Goal: Information Seeking & Learning: Learn about a topic

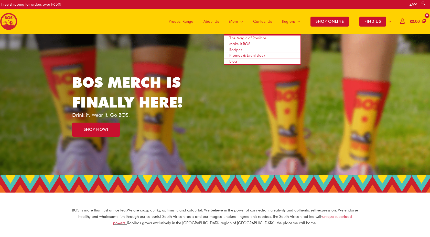
click at [233, 61] on span "Blog" at bounding box center [233, 61] width 8 height 5
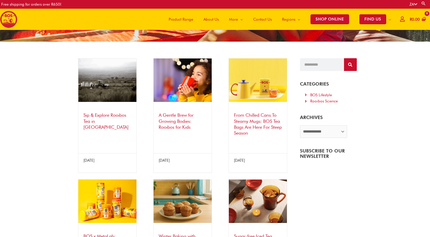
scroll to position [73, 0]
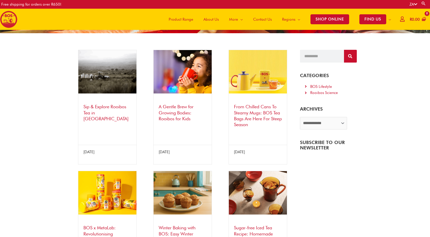
click at [108, 111] on link "Sip & Explore Rooibos Tea in [GEOGRAPHIC_DATA]" at bounding box center [105, 112] width 45 height 17
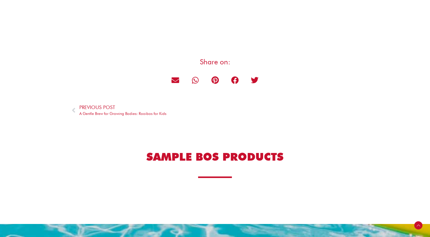
scroll to position [1952, 0]
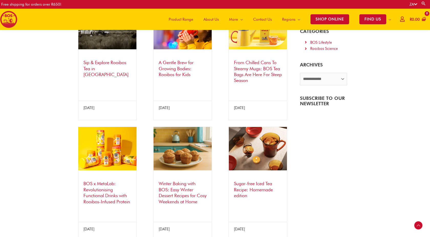
scroll to position [120, 0]
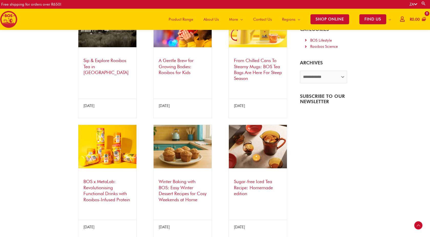
click at [180, 184] on link "Winter Baking with BOS: Easy Winter Dessert Recipes for Cosy Weekends at Home" at bounding box center [183, 190] width 48 height 23
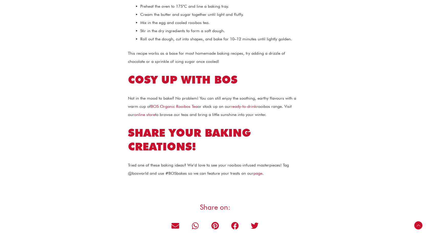
scroll to position [963, 0]
